Goal: Information Seeking & Learning: Learn about a topic

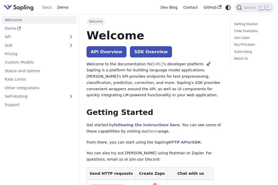
click at [230, 7] on icon "Switch between dark and light mode (currently system mode)" at bounding box center [228, 7] width 6 height 6
click at [230, 7] on icon "Switch between dark and light mode (currently light mode)" at bounding box center [228, 7] width 6 height 6
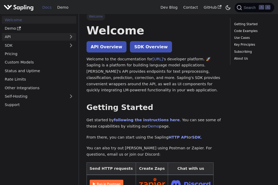
scroll to position [6, 0]
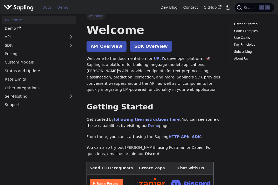
click at [67, 9] on link "Demo" at bounding box center [62, 7] width 17 height 8
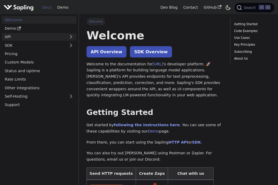
scroll to position [0, 0]
click at [39, 36] on link "API" at bounding box center [34, 37] width 64 height 8
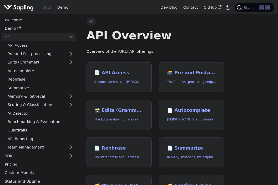
click at [50, 34] on link "API" at bounding box center [34, 37] width 64 height 8
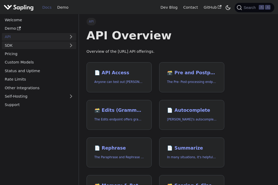
click at [38, 43] on link "SDK" at bounding box center [34, 46] width 64 height 8
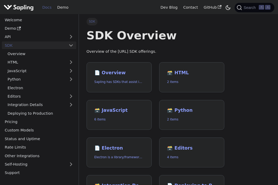
click at [37, 43] on link "SDK" at bounding box center [34, 46] width 64 height 8
